Goal: Transaction & Acquisition: Purchase product/service

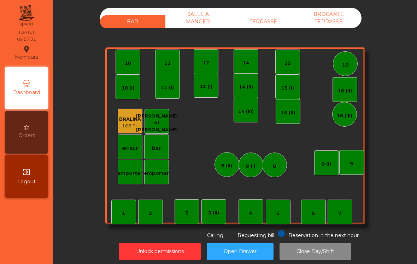
click at [335, 206] on div "7" at bounding box center [340, 212] width 25 height 25
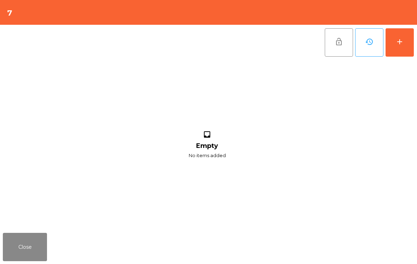
click at [405, 47] on button "add" at bounding box center [400, 42] width 28 height 28
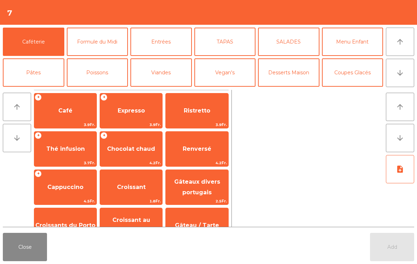
click at [57, 185] on span "Cappuccino" at bounding box center [65, 187] width 36 height 7
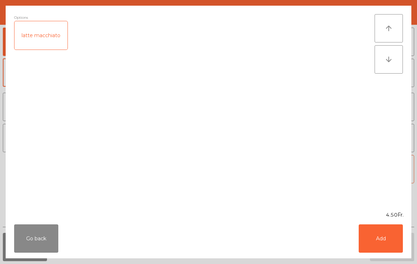
click at [382, 239] on button "Add" at bounding box center [381, 238] width 44 height 28
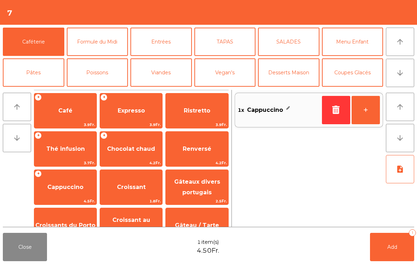
click at [371, 111] on button "+" at bounding box center [366, 110] width 28 height 28
click at [393, 251] on button "Add 2" at bounding box center [392, 247] width 44 height 28
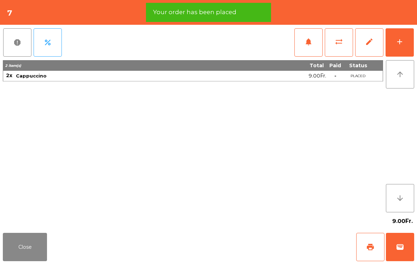
click at [369, 241] on button "print" at bounding box center [371, 247] width 28 height 28
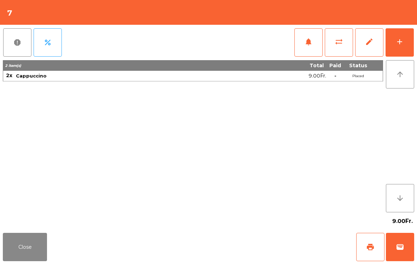
click at [412, 247] on button "wallet" at bounding box center [400, 247] width 28 height 28
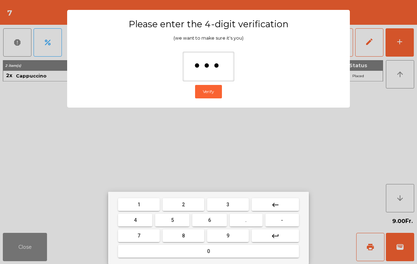
type input "****"
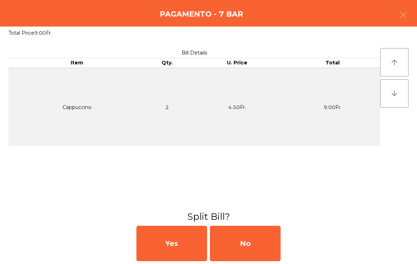
click at [256, 245] on div "No" at bounding box center [245, 243] width 71 height 35
click at [249, 245] on div "MB" at bounding box center [245, 243] width 71 height 35
click at [252, 253] on div "No" at bounding box center [245, 243] width 71 height 35
